Goal: Find specific page/section: Find specific page/section

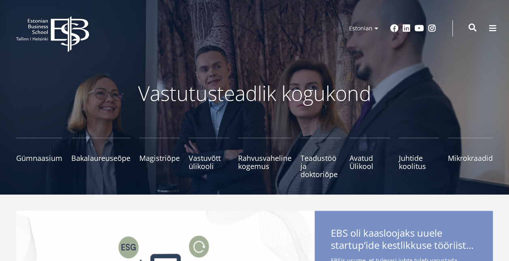
click at [471, 27] on span at bounding box center [473, 28] width 8 height 8
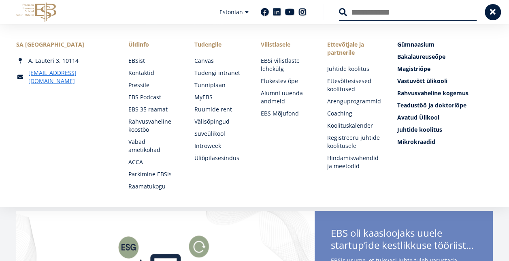
click at [404, 15] on input "Otsing" at bounding box center [408, 12] width 138 height 17
type input "*******"
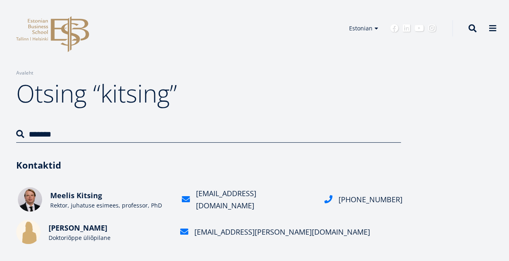
click at [85, 199] on span "Meelis Kitsing" at bounding box center [76, 195] width 52 height 10
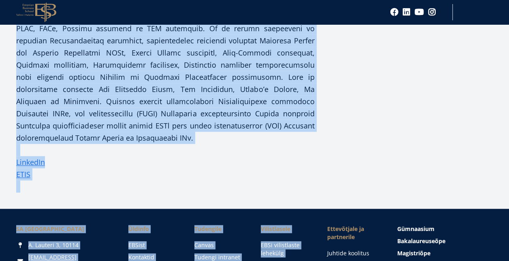
scroll to position [376, 0]
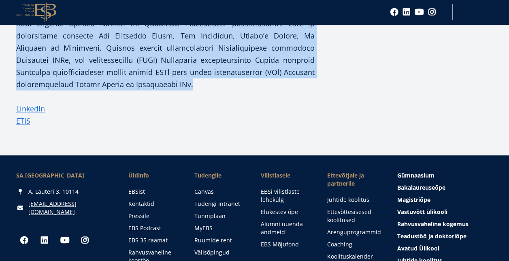
drag, startPoint x: 17, startPoint y: 66, endPoint x: 193, endPoint y: 78, distance: 176.3
drag, startPoint x: 193, startPoint y: 78, endPoint x: 173, endPoint y: 55, distance: 30.7
copy div "Meelis Kitsing on raamatu The Political Economy of Digital Ecosystems (Routledg…"
